Goal: Find contact information: Find contact information

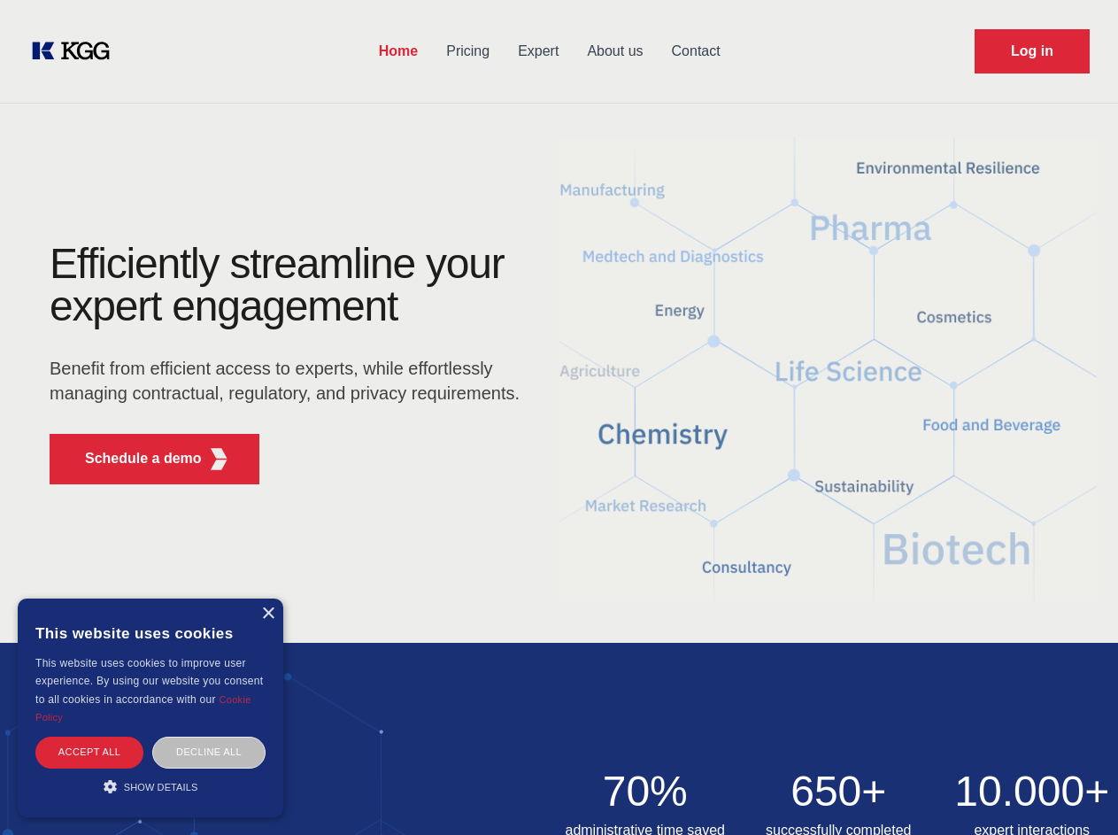
click at [559, 417] on div "Efficiently streamline your expert engagement Benefit from efficient access to …" at bounding box center [290, 371] width 538 height 256
click at [133, 459] on p "Schedule a demo" at bounding box center [143, 458] width 117 height 21
click at [267, 614] on div "× This website uses cookies This website uses cookies to improve user experienc…" at bounding box center [151, 708] width 266 height 219
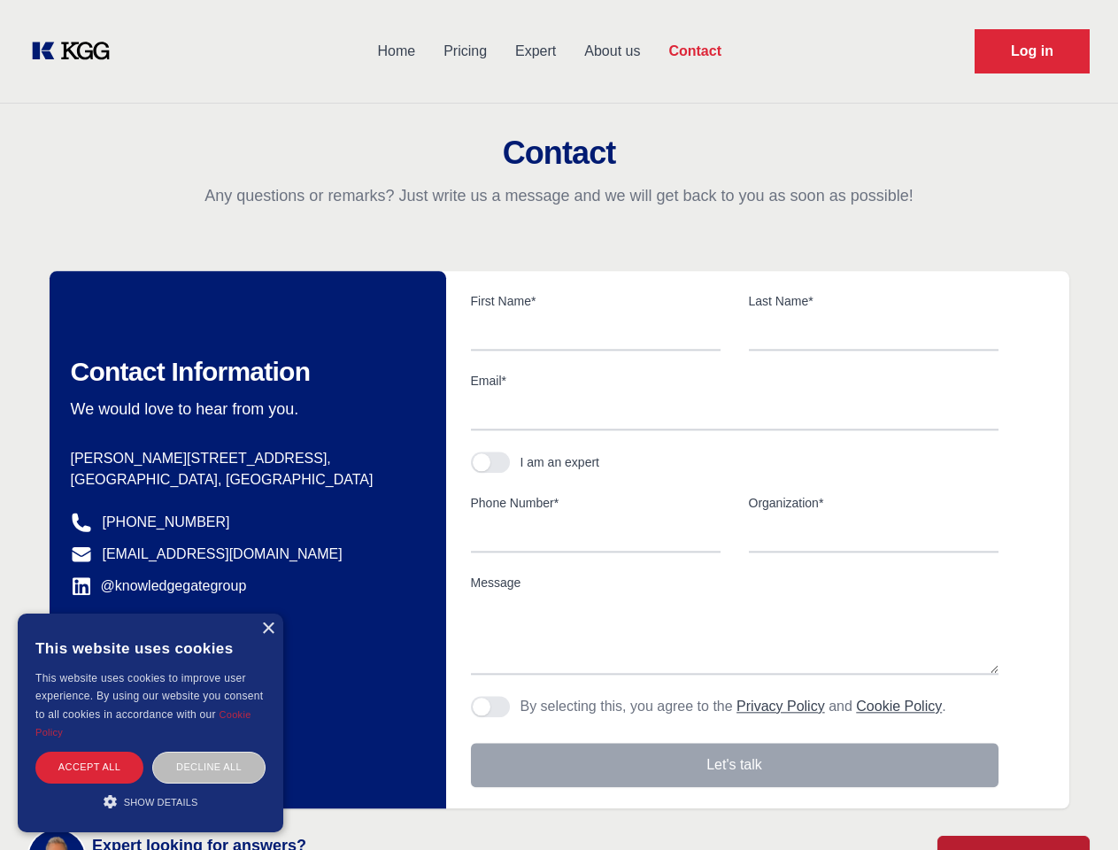
click at [89, 752] on div "Accept all" at bounding box center [89, 767] width 108 height 31
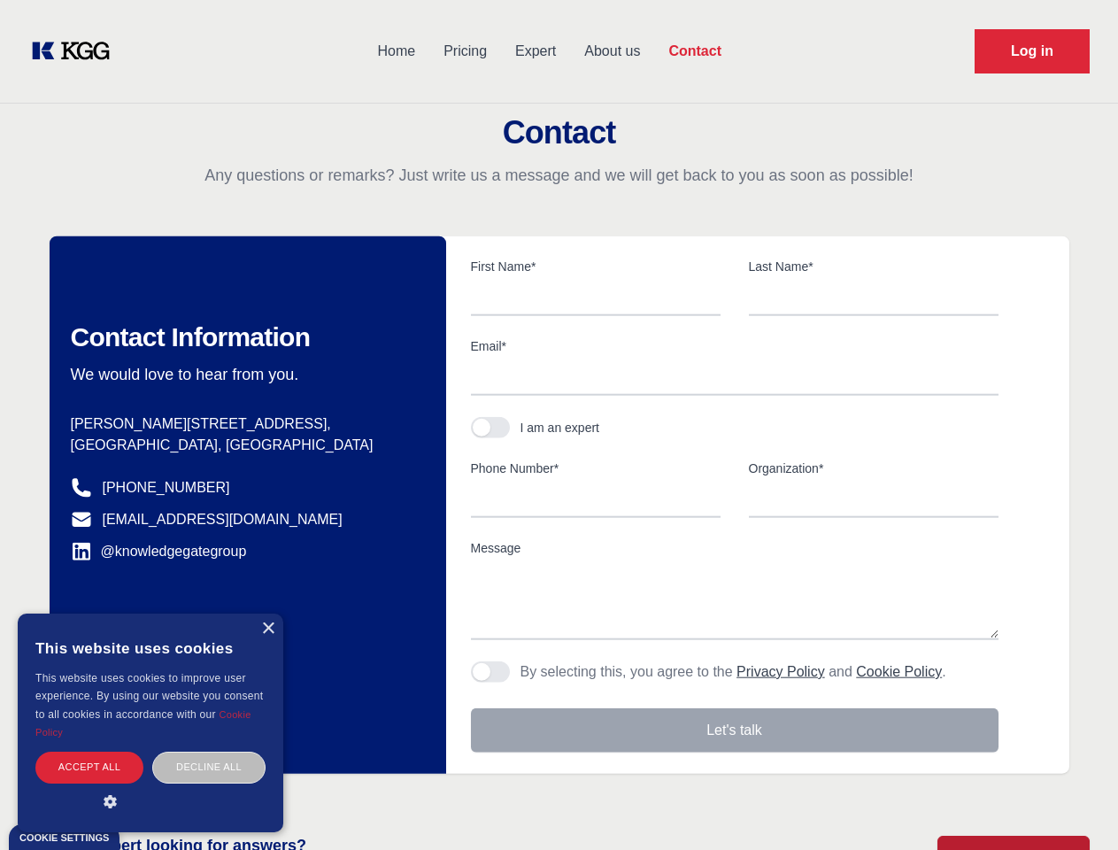
click at [209, 752] on div "Contact Information We would love to hear from you. Postal address [PERSON_NAME…" at bounding box center [248, 504] width 397 height 537
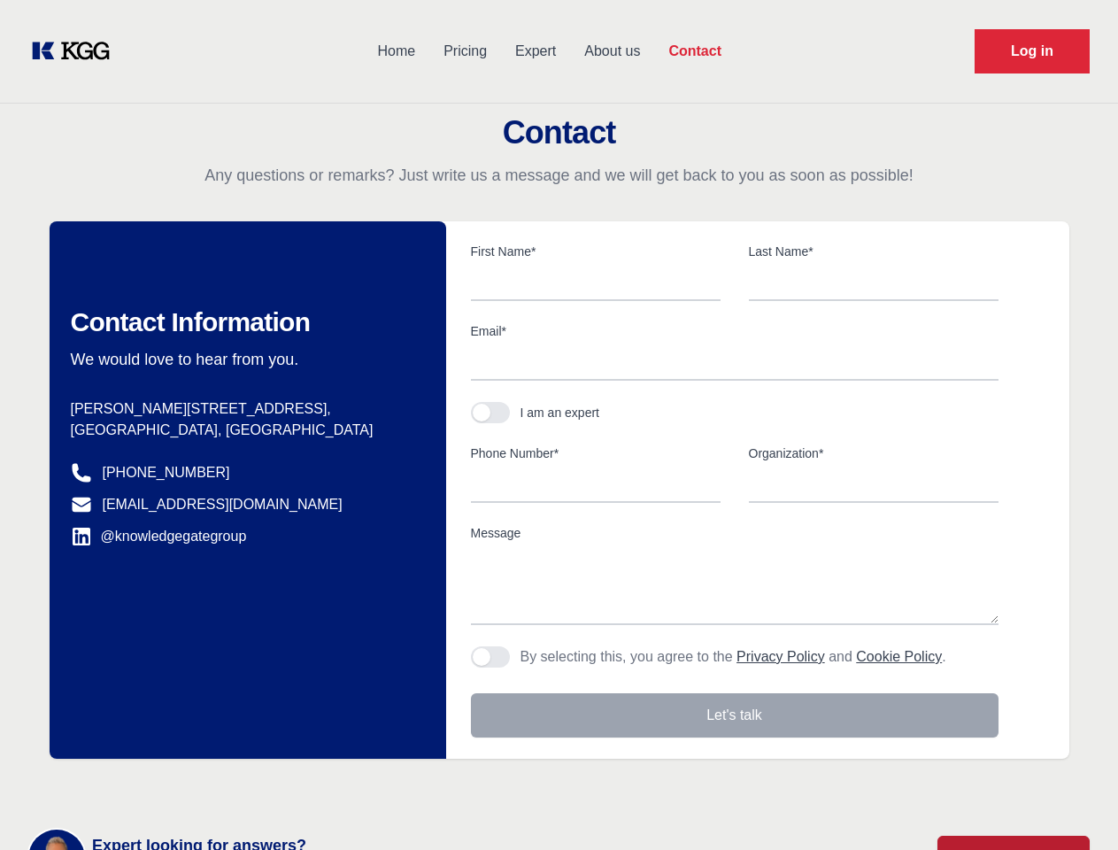
click at [151, 786] on main "Contact Any questions or remarks? Just write us a message and we will get back …" at bounding box center [559, 461] width 1118 height 922
